Goal: Find specific page/section: Find specific page/section

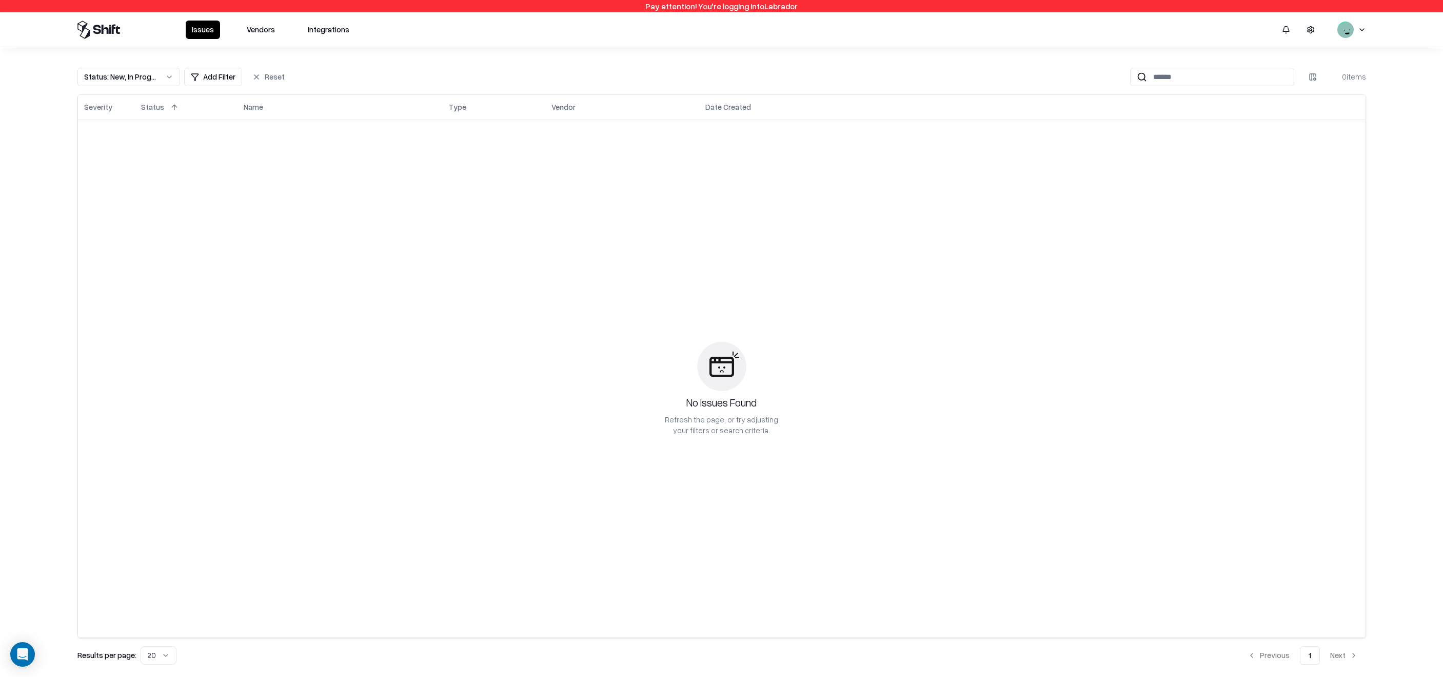
click at [262, 26] on button "Vendors" at bounding box center [261, 30] width 41 height 18
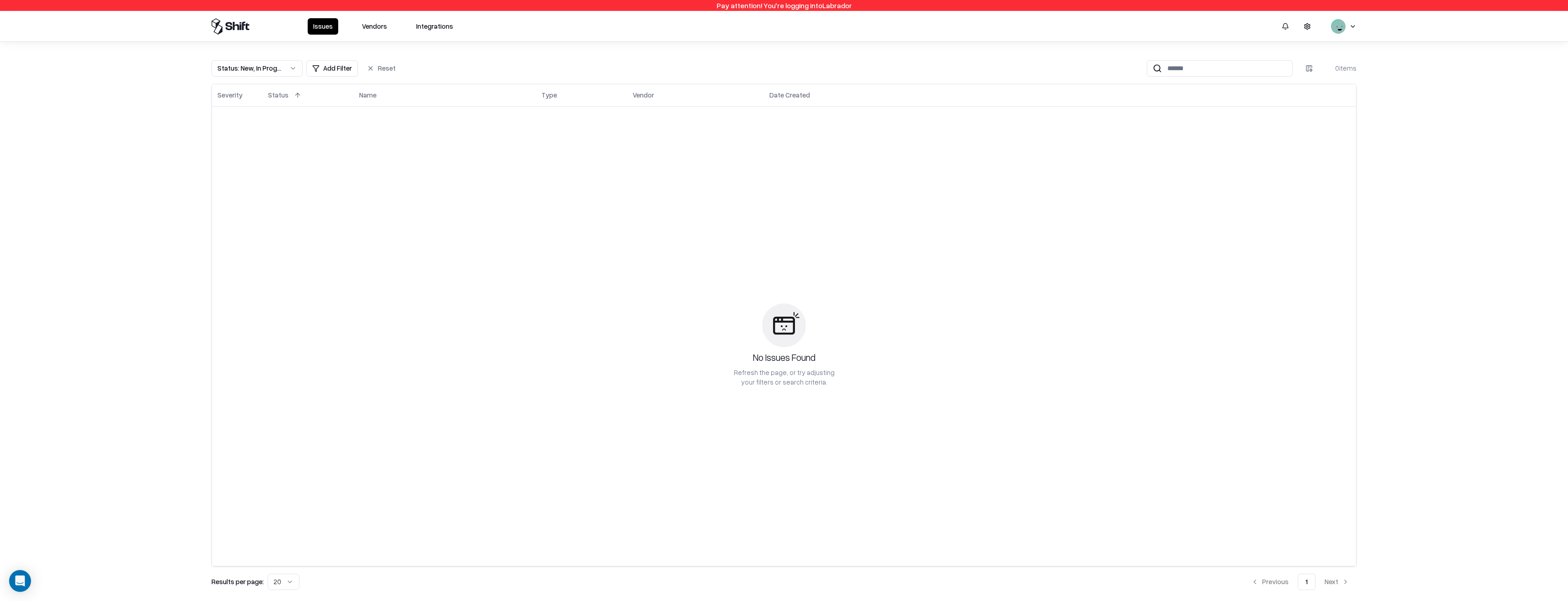
click at [367, 20] on button "Vendors" at bounding box center [374, 27] width 36 height 16
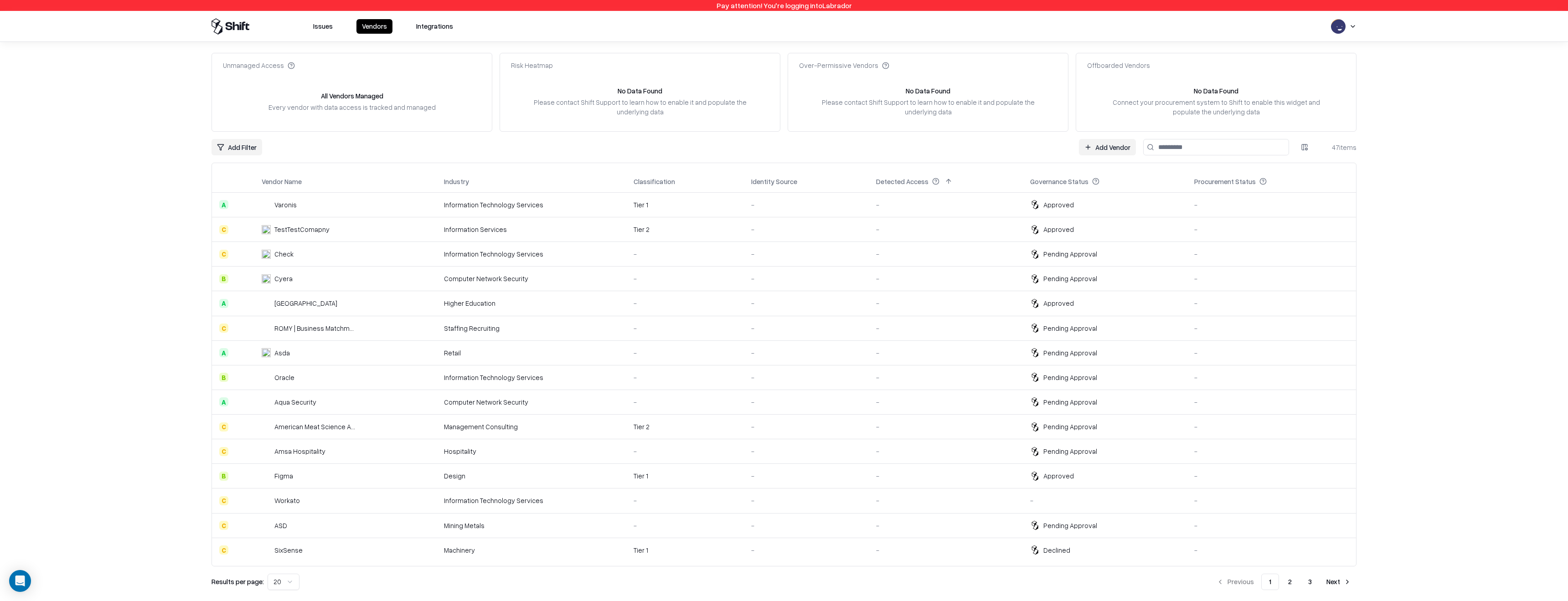
click at [546, 303] on div "Higher Education" at bounding box center [531, 303] width 175 height 10
